Goal: Task Accomplishment & Management: Use online tool/utility

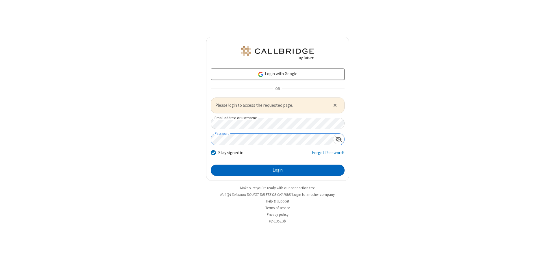
click at [277, 170] on button "Login" at bounding box center [278, 170] width 134 height 12
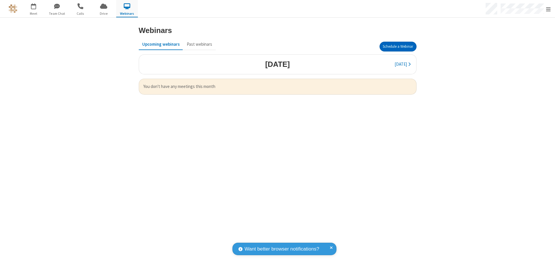
click at [397, 47] on button "Schedule a Webinar" at bounding box center [397, 47] width 37 height 10
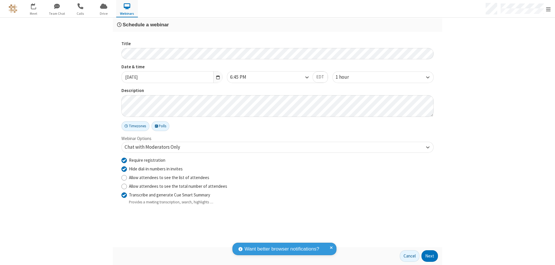
click at [124, 160] on input "Require registration" at bounding box center [123, 160] width 5 height 6
checkbox input "false"
click at [429, 256] on button "Next" at bounding box center [429, 256] width 16 height 12
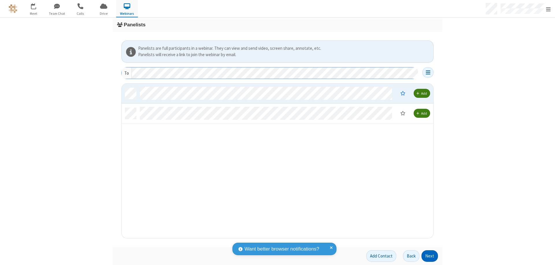
click at [429, 256] on button "Next" at bounding box center [429, 256] width 16 height 12
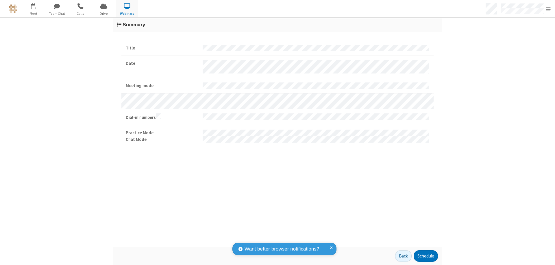
click at [425, 256] on button "Schedule" at bounding box center [425, 256] width 24 height 12
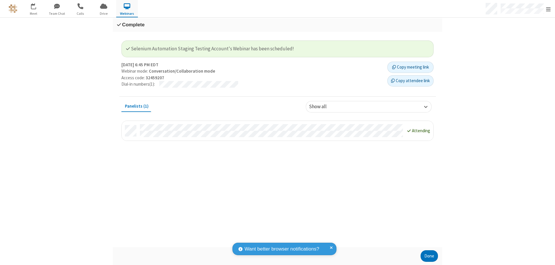
click at [429, 256] on button "Done" at bounding box center [428, 256] width 17 height 12
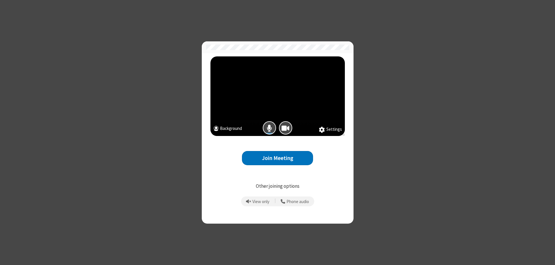
click at [277, 158] on button "Join Meeting" at bounding box center [277, 158] width 71 height 14
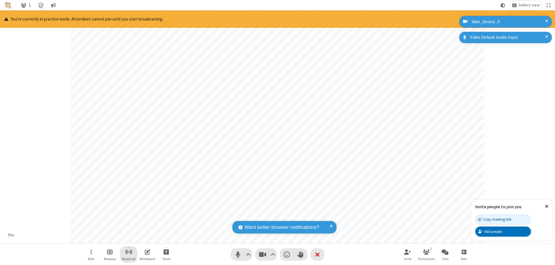
click at [128, 251] on span "Start broadcast" at bounding box center [128, 251] width 7 height 7
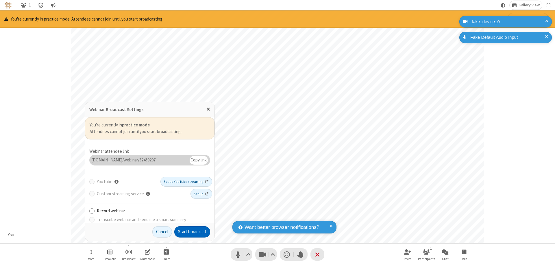
click at [192, 231] on button "Start broadcast" at bounding box center [192, 232] width 36 height 12
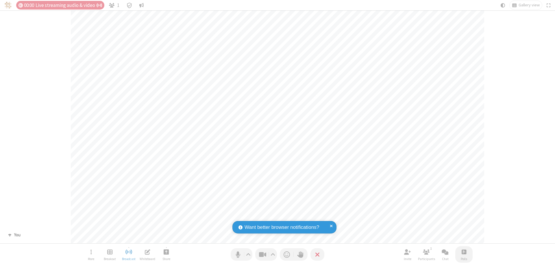
click at [463, 251] on span "Open poll" at bounding box center [463, 251] width 5 height 7
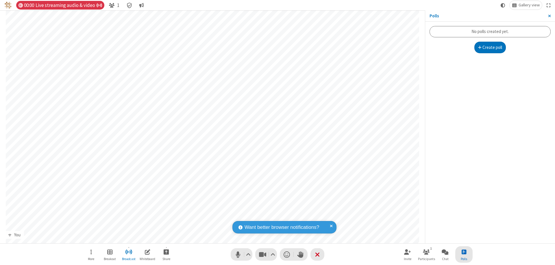
click at [490, 47] on button "Create poll" at bounding box center [490, 48] width 32 height 12
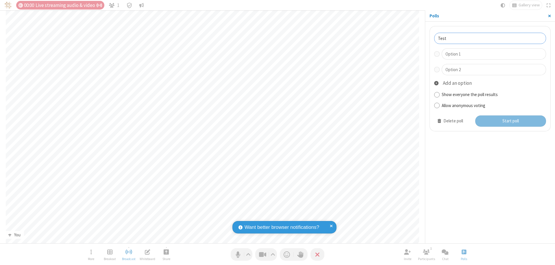
type input "Test"
type input "Yes"
type input "No"
click at [510, 121] on button "Start poll" at bounding box center [510, 121] width 71 height 12
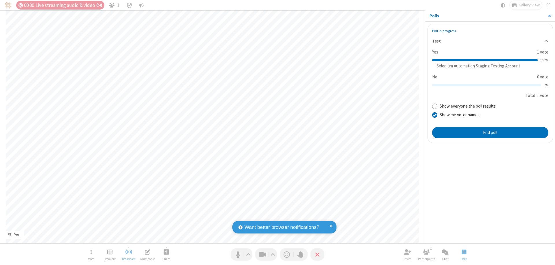
click at [549, 16] on span "Close sidebar" at bounding box center [549, 16] width 3 height 5
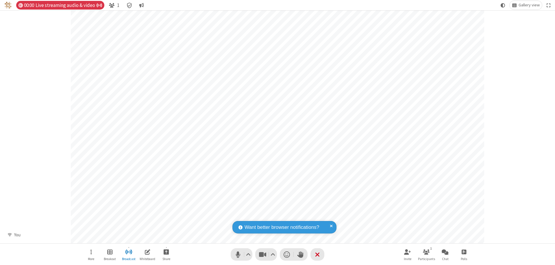
click at [463, 251] on span "Open poll" at bounding box center [463, 251] width 5 height 7
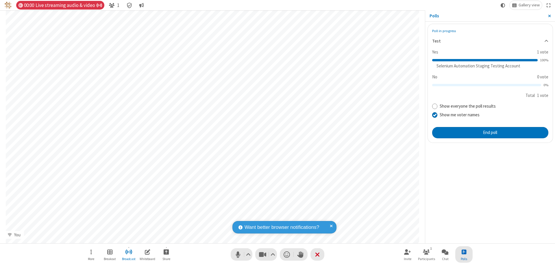
click at [490, 132] on button "End poll" at bounding box center [490, 133] width 116 height 12
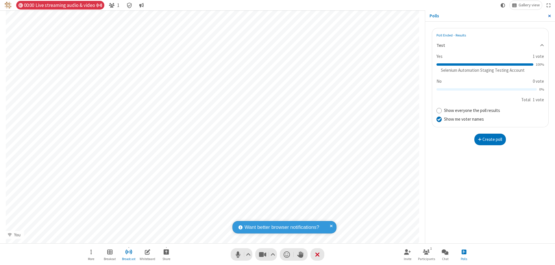
click at [549, 16] on span "Close sidebar" at bounding box center [549, 16] width 3 height 5
